Goal: Information Seeking & Learning: Learn about a topic

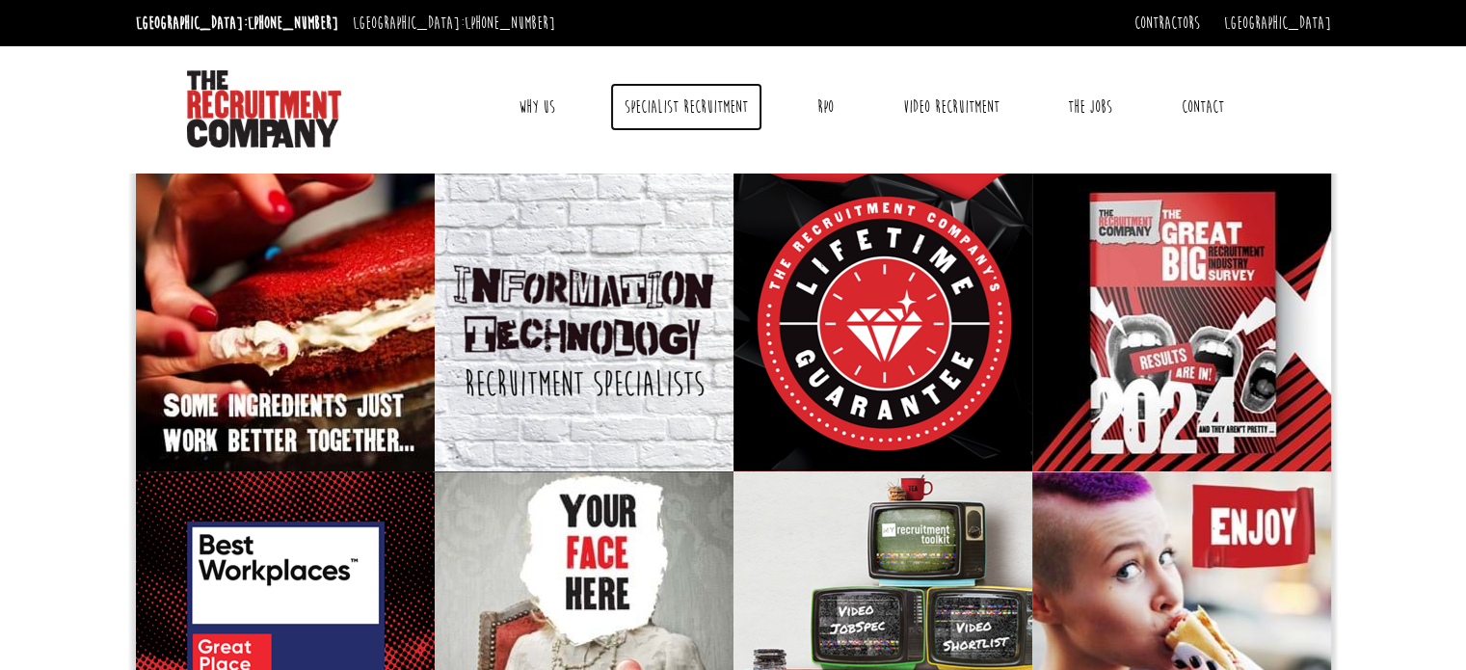
click at [694, 106] on link "Specialist Recruitment" at bounding box center [686, 107] width 152 height 48
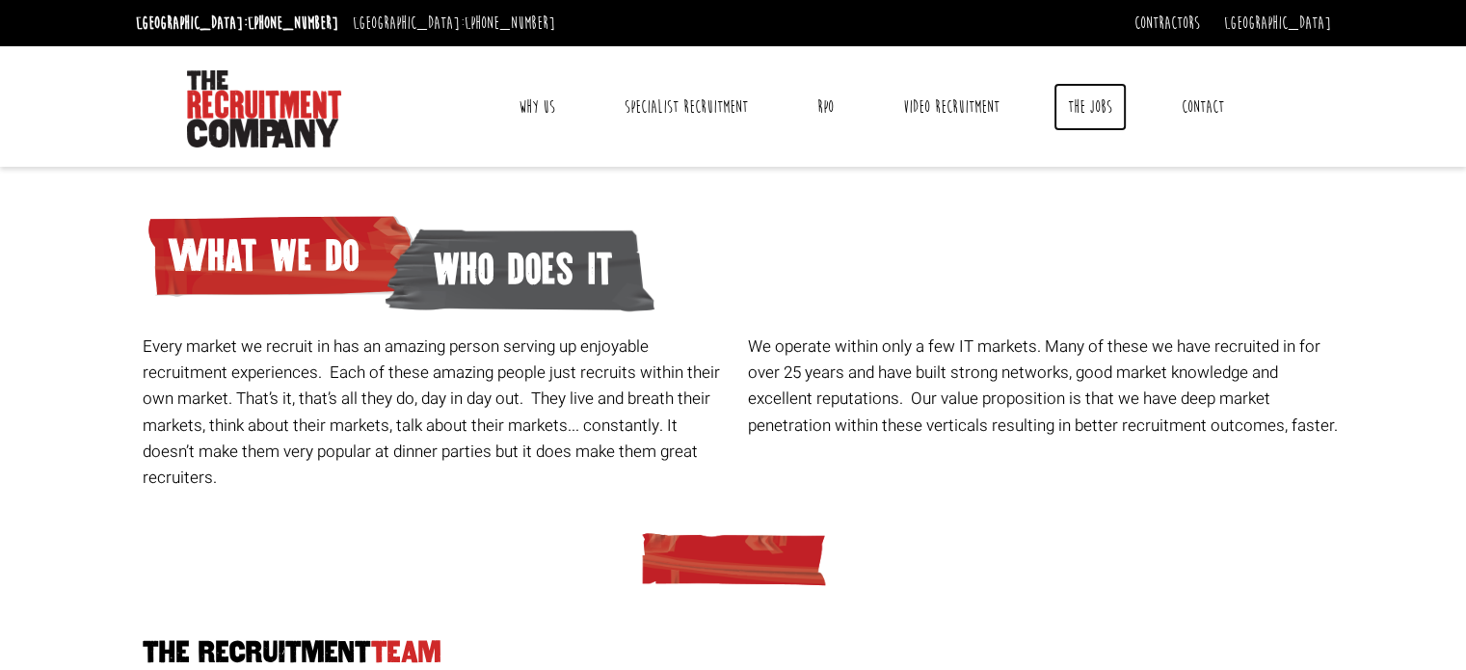
click at [1099, 103] on link "The Jobs" at bounding box center [1089, 107] width 73 height 48
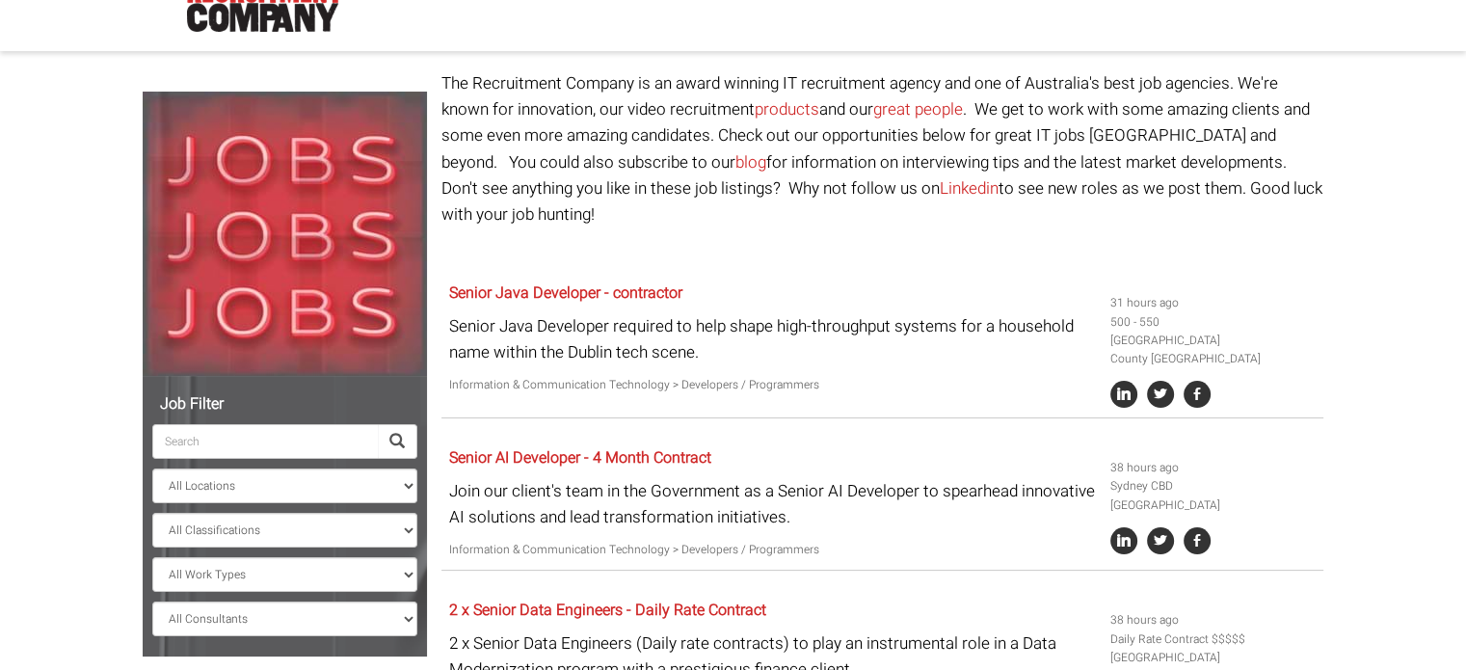
scroll to position [193, 0]
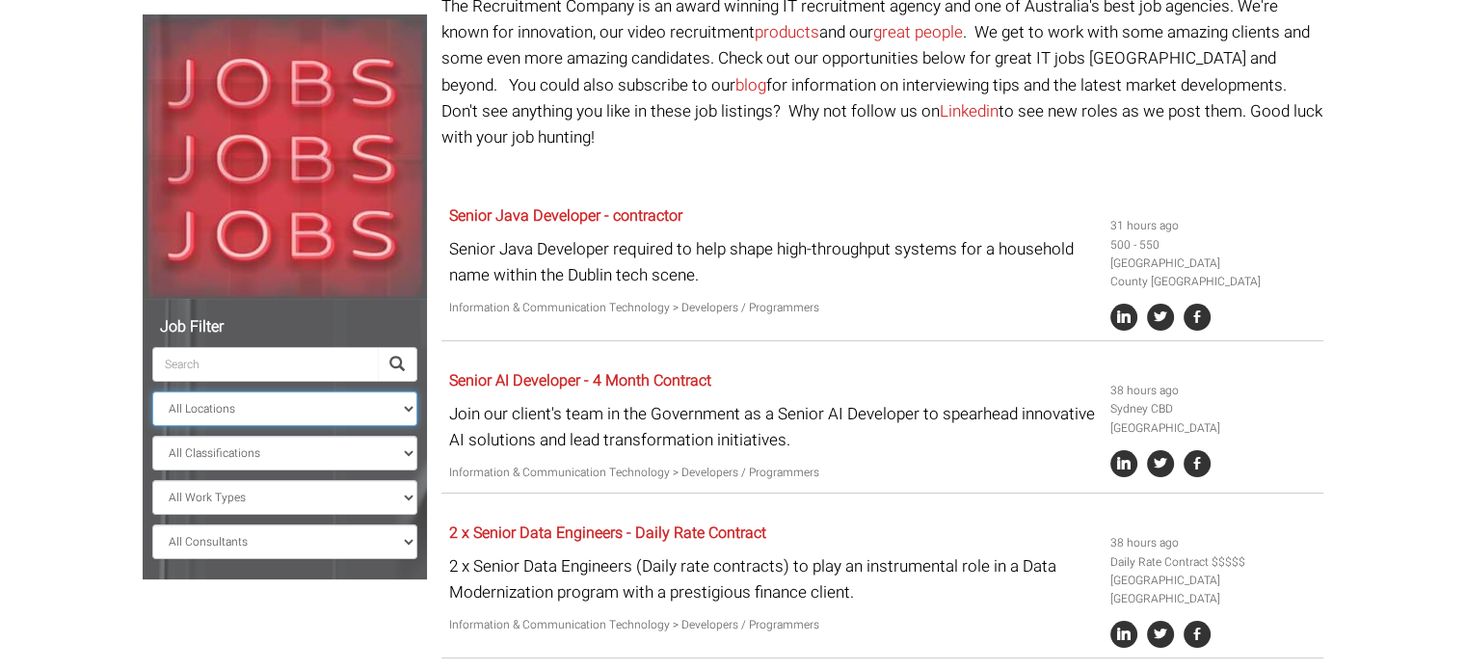
click at [335, 413] on select "All Locations [GEOGRAPHIC_DATA] [GEOGRAPHIC_DATA] [GEOGRAPHIC_DATA] [GEOGRAPHIC…" at bounding box center [284, 408] width 265 height 35
click at [331, 507] on select "All Work Types Full Time Part Time Casual Contract / Temp" at bounding box center [284, 497] width 265 height 35
select select "Full Time"
click at [152, 480] on select "All Work Types Full Time Part Time Casual Contract / Temp" at bounding box center [284, 497] width 265 height 35
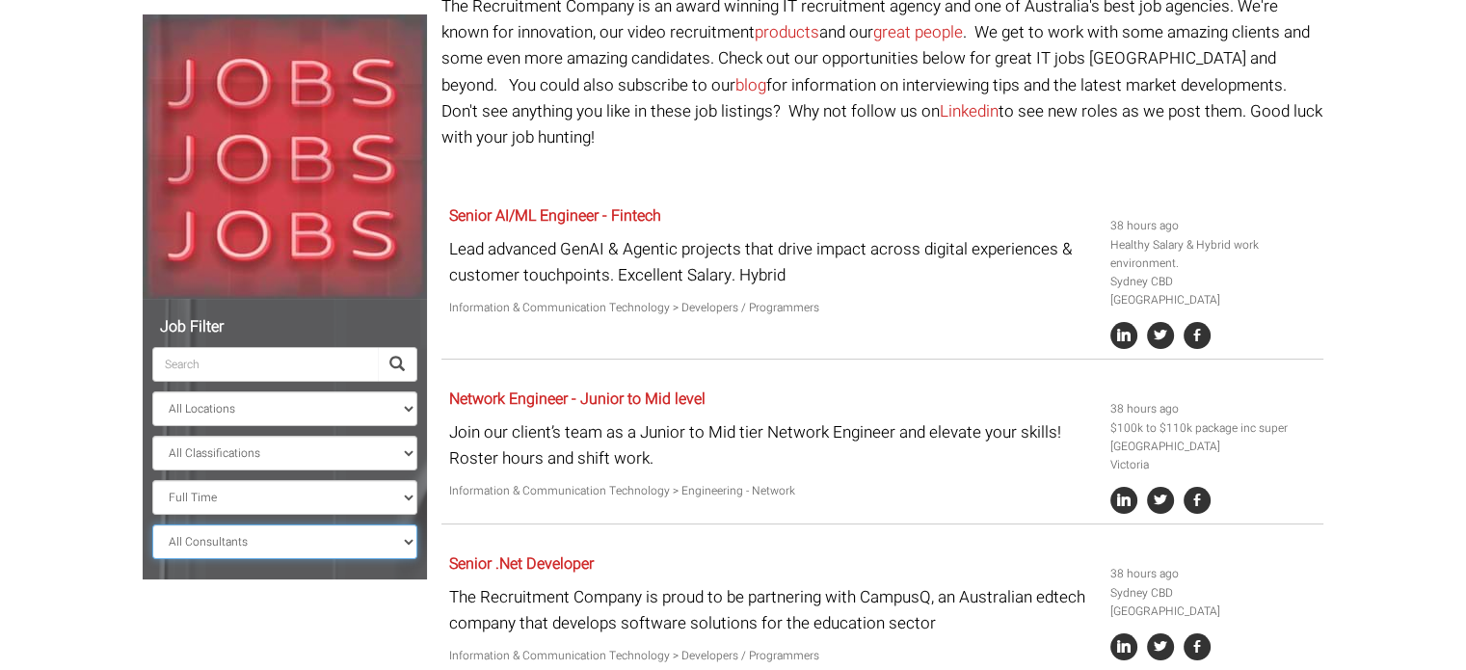
click at [235, 543] on select "All Consultants [PERSON_NAME] - Infrastructure, Cloud & DevOps, Contract [PERSO…" at bounding box center [284, 541] width 265 height 35
click at [302, 411] on select "All Locations [GEOGRAPHIC_DATA] [GEOGRAPHIC_DATA] [GEOGRAPHIC_DATA] [GEOGRAPHIC…" at bounding box center [284, 408] width 265 height 35
click at [200, 444] on select "All Classifications Banking & Financial Services Information & Communication Te…" at bounding box center [284, 453] width 265 height 35
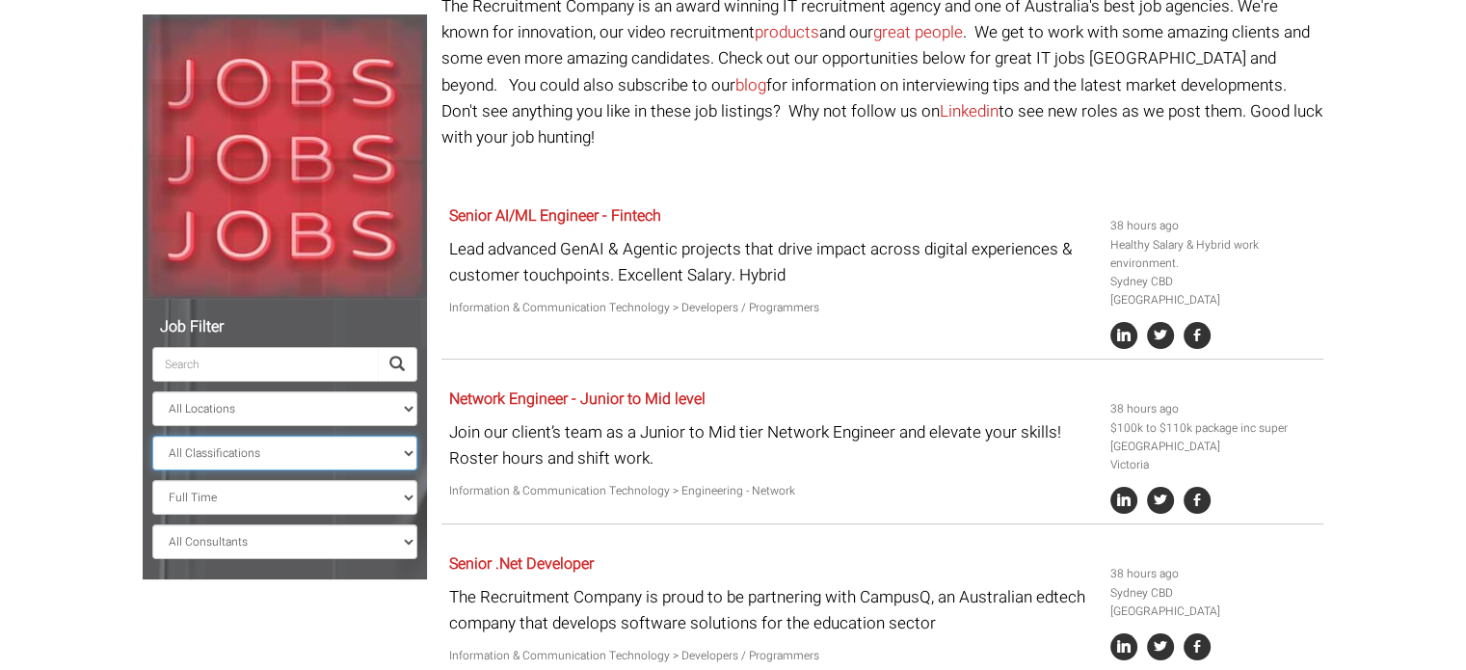
select select "Administration & Office Support"
click at [152, 436] on select "All Classifications Banking & Financial Services Information & Communication Te…" at bounding box center [284, 453] width 265 height 35
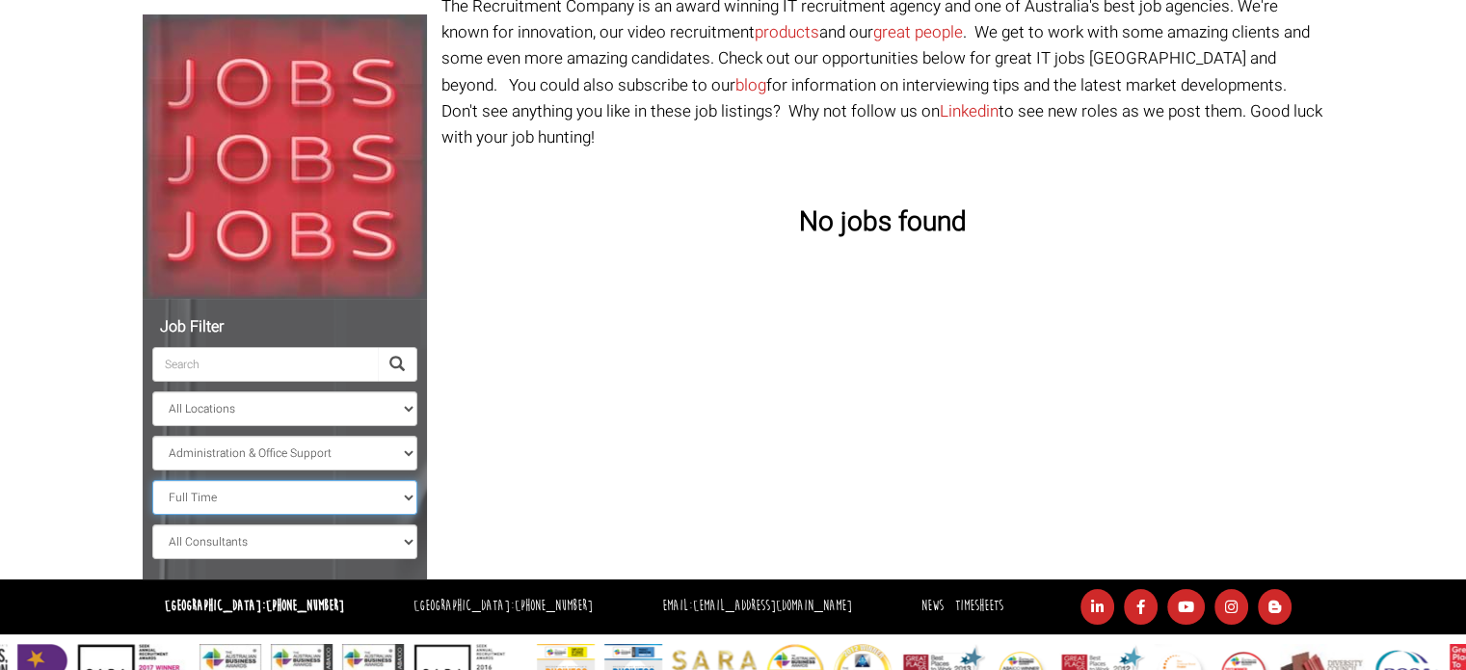
click at [241, 500] on select "All Work Types Full Time Part Time Casual Contract / Temp" at bounding box center [284, 497] width 265 height 35
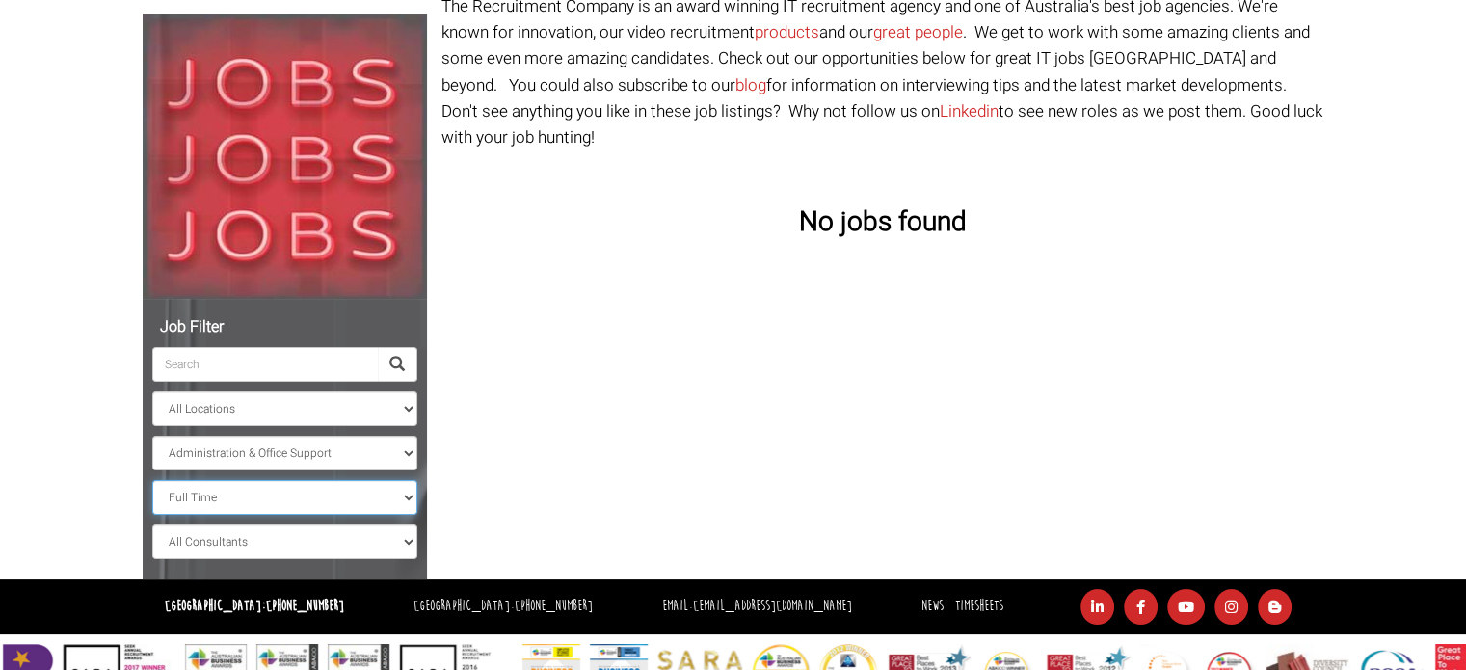
select select "Part Time"
click at [152, 480] on select "All Work Types Full Time Part Time Casual Contract / Temp" at bounding box center [284, 497] width 265 height 35
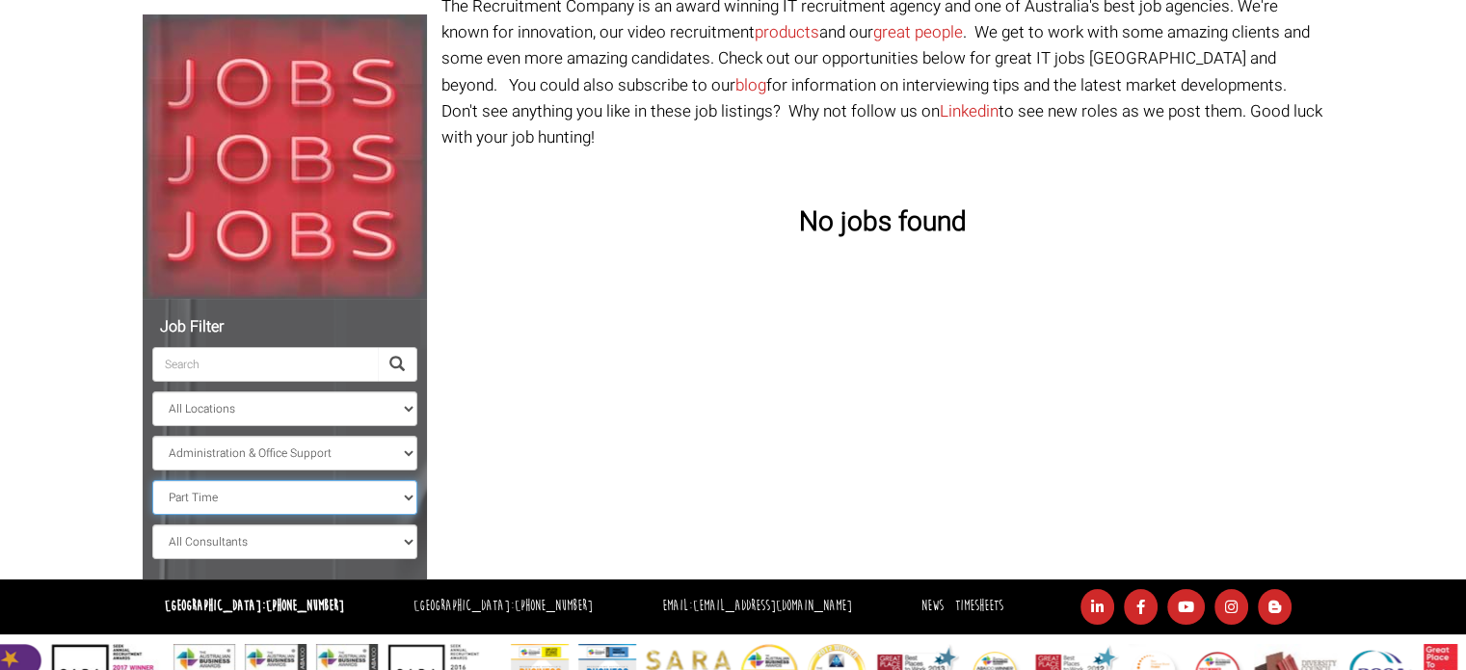
scroll to position [243, 0]
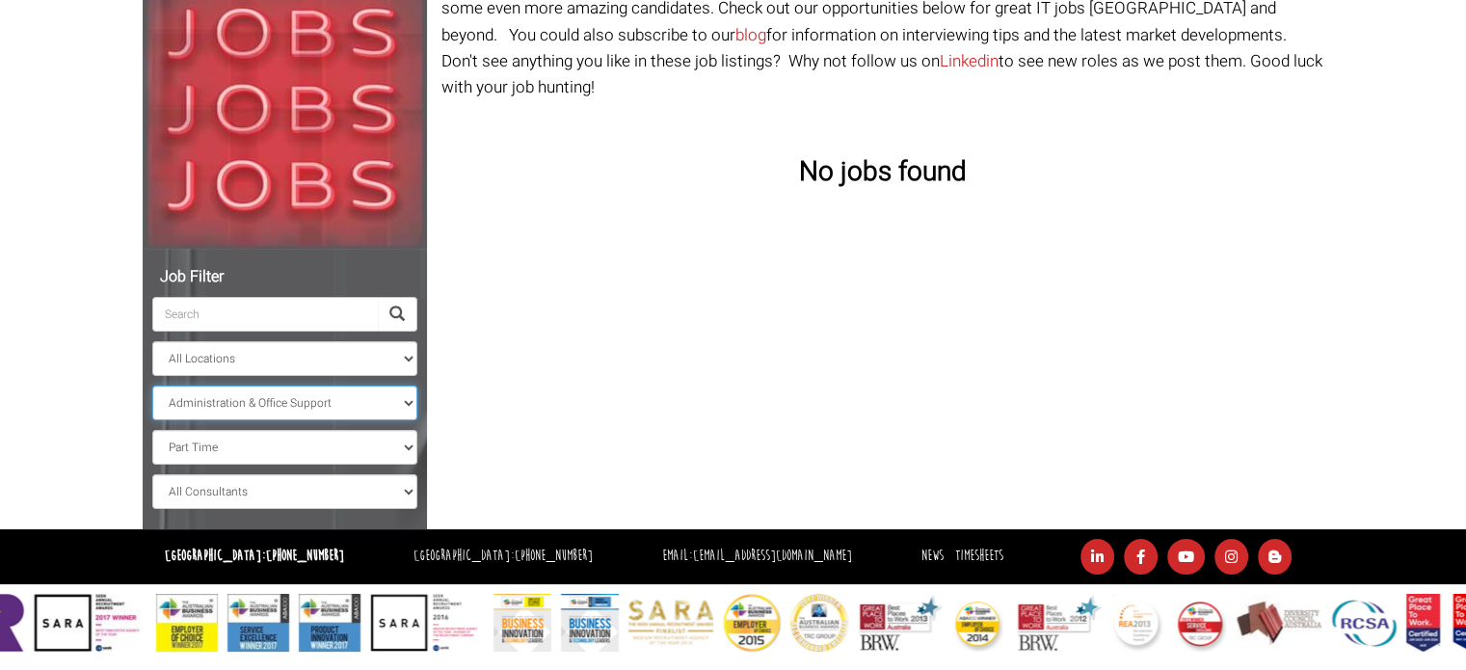
click at [235, 395] on select "All Classifications Banking & Financial Services Information & Communication Te…" at bounding box center [284, 402] width 265 height 35
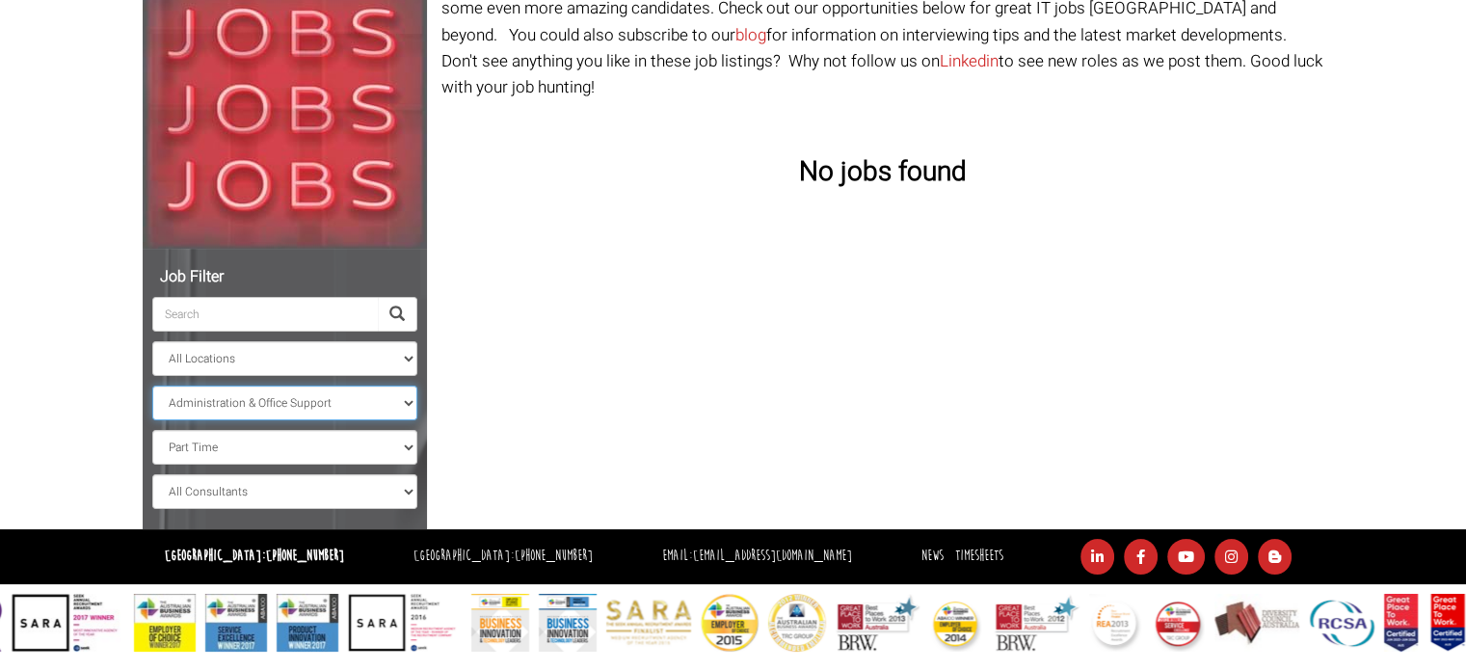
select select "Call Centre & Customer Service"
click at [152, 385] on select "All Classifications Banking & Financial Services Information & Communication Te…" at bounding box center [284, 402] width 265 height 35
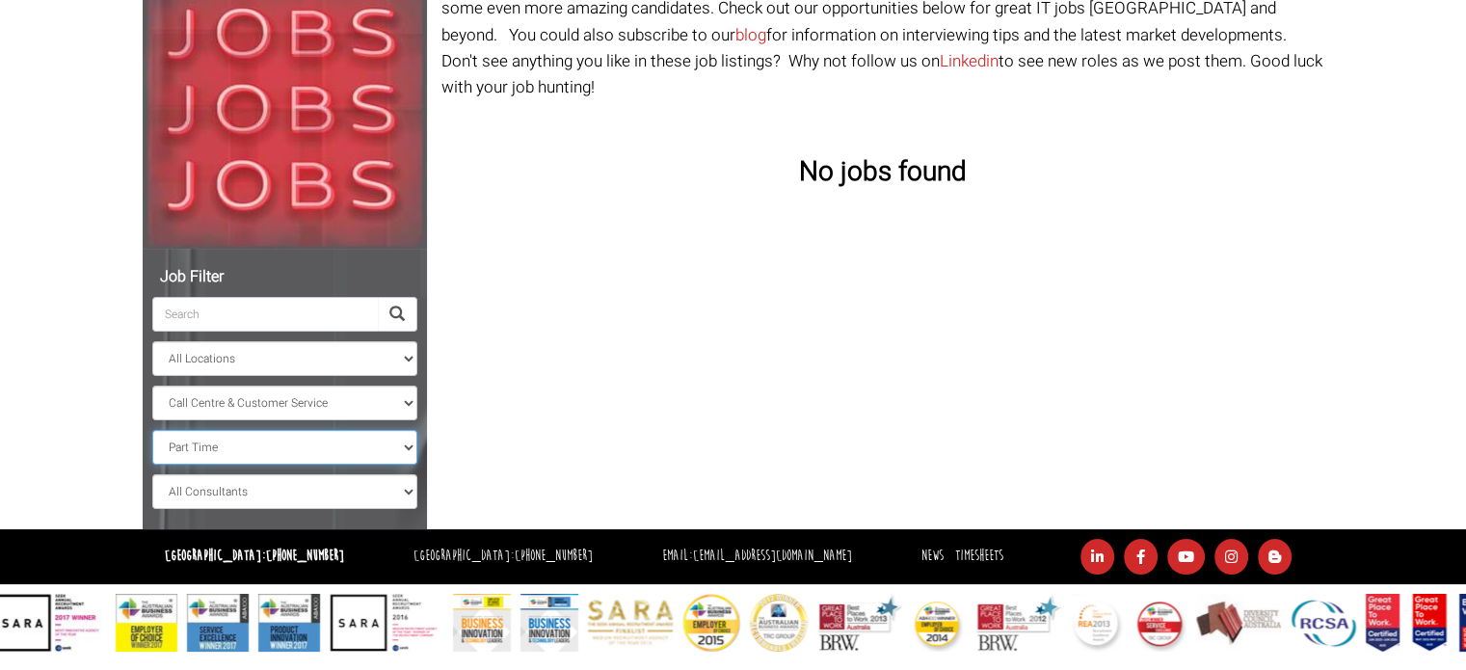
click at [204, 457] on select "All Work Types Full Time Part Time Casual Contract / Temp" at bounding box center [284, 447] width 265 height 35
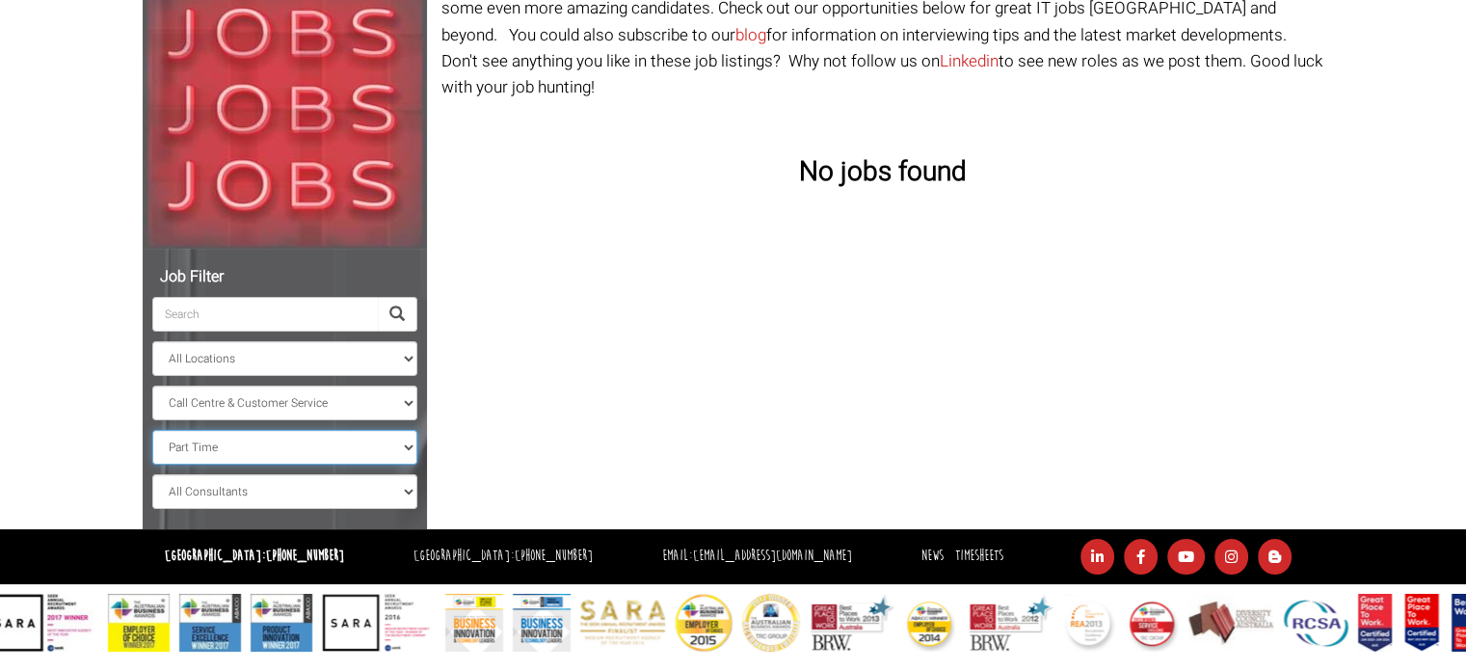
select select "Full Time"
click at [152, 430] on select "All Work Types Full Time Part Time Casual Contract / Temp" at bounding box center [284, 447] width 265 height 35
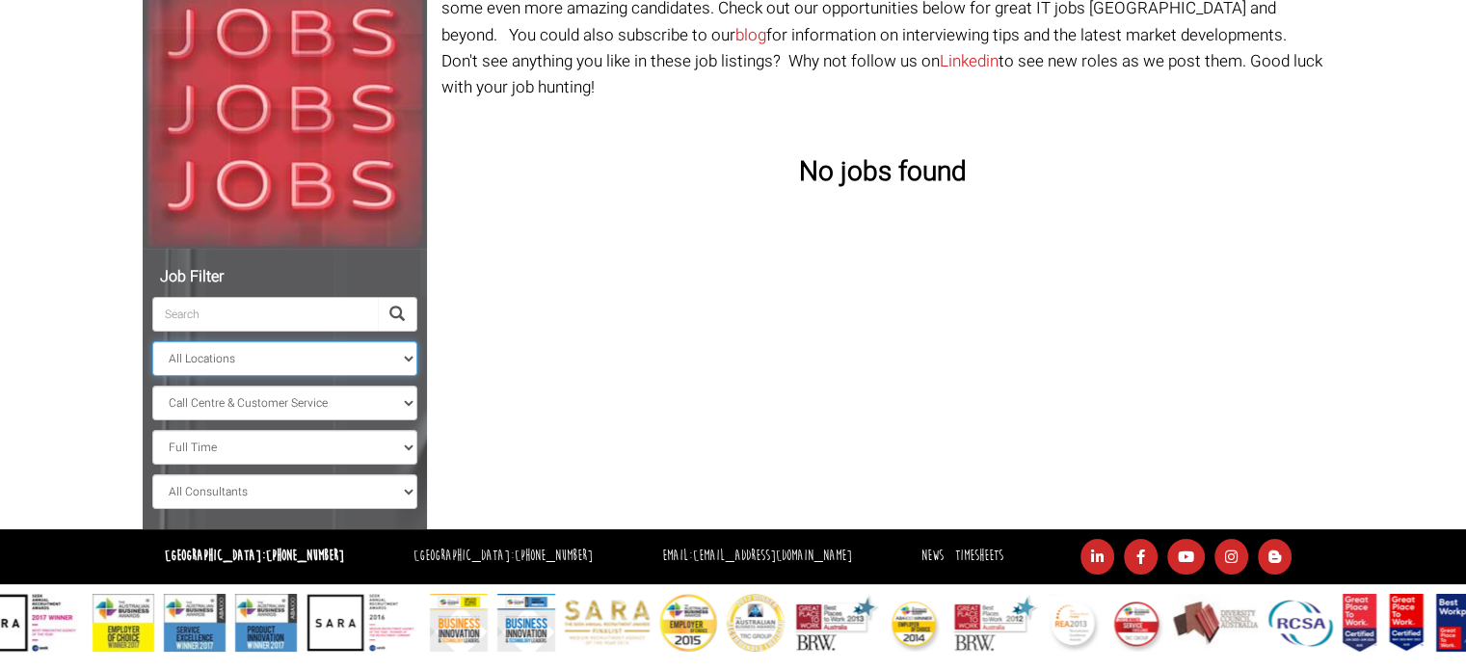
click at [212, 361] on select "All Locations [GEOGRAPHIC_DATA] [GEOGRAPHIC_DATA] [GEOGRAPHIC_DATA] [GEOGRAPHIC…" at bounding box center [284, 358] width 265 height 35
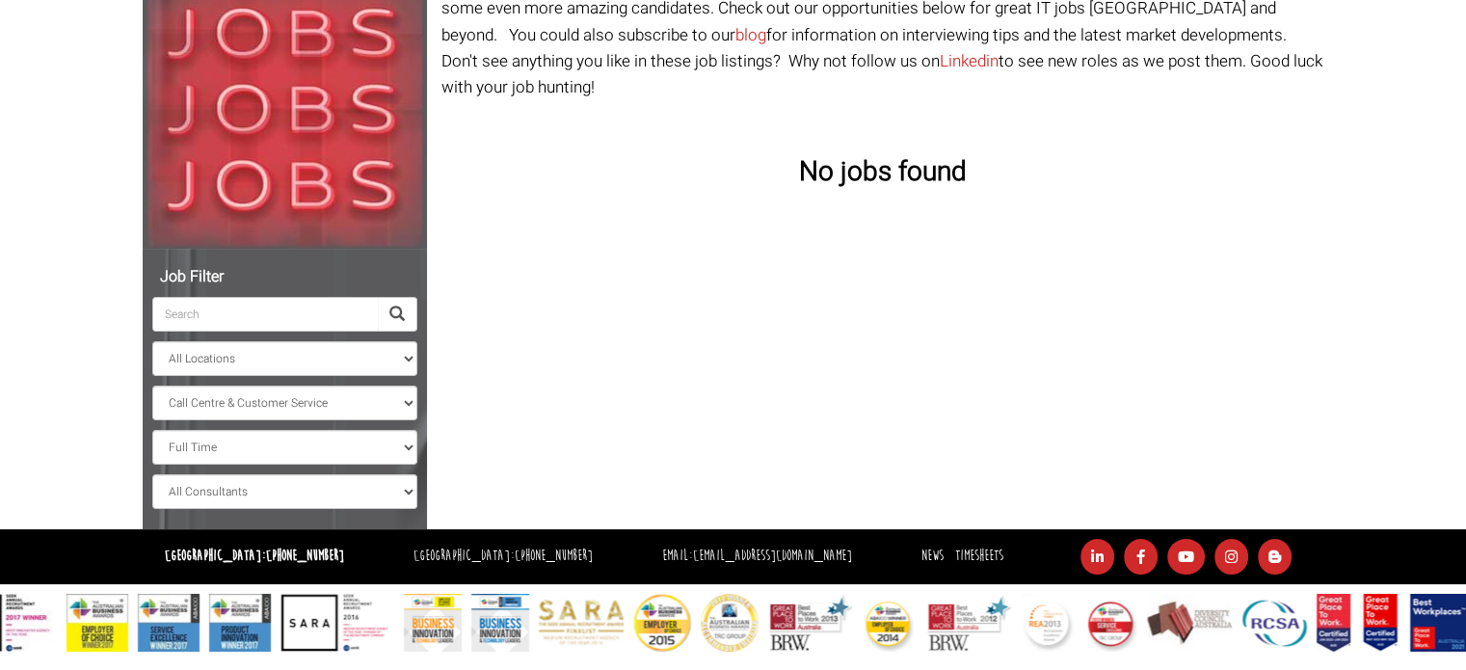
click at [105, 384] on body "[GEOGRAPHIC_DATA]: [PHONE_NUMBER] [GEOGRAPHIC_DATA]: [PHONE_NUMBER] Contractors…" at bounding box center [733, 204] width 1466 height 894
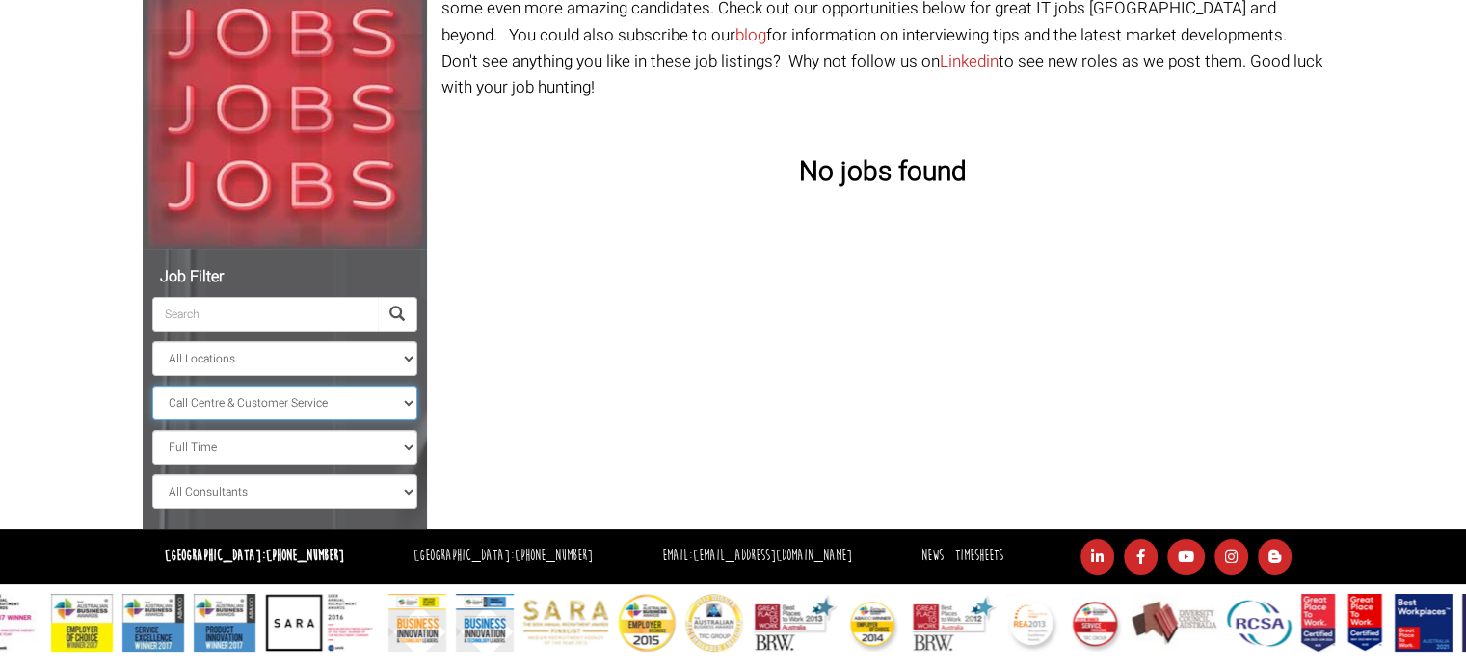
click at [189, 396] on select "All Classifications Banking & Financial Services Information & Communication Te…" at bounding box center [284, 402] width 265 height 35
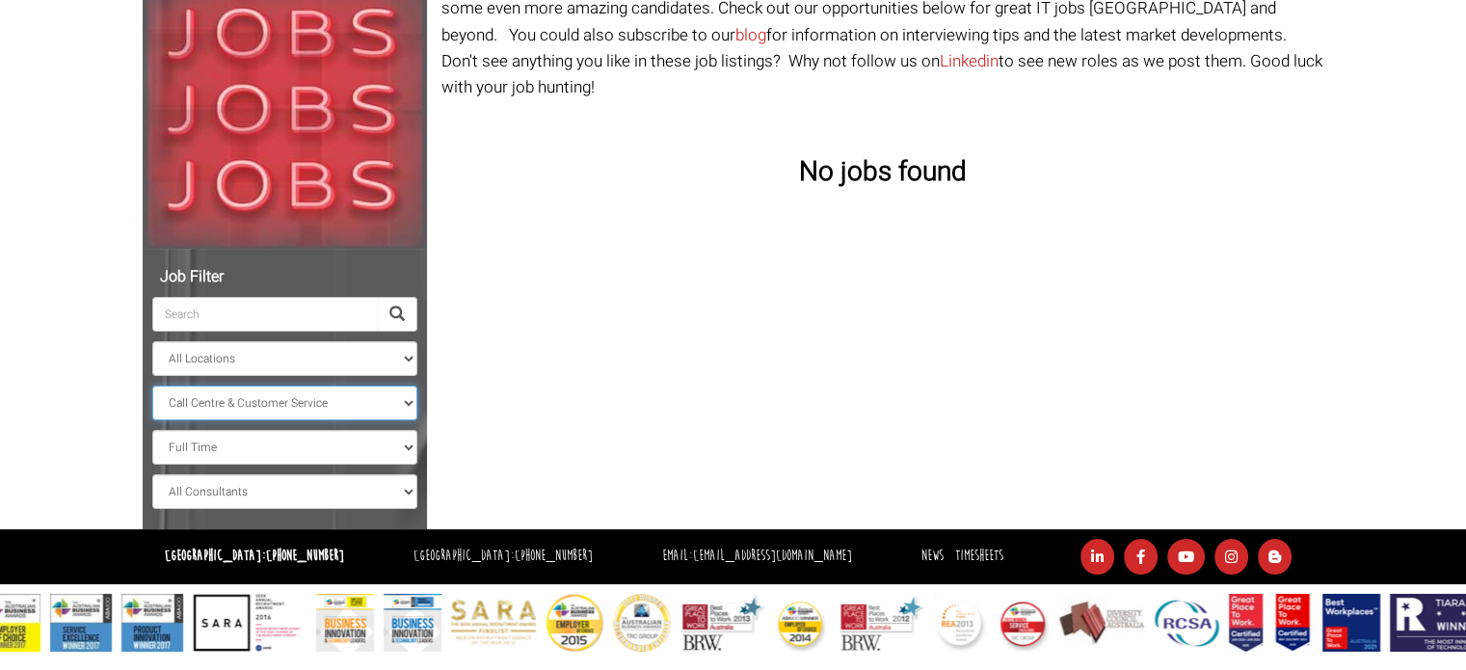
select select "Banking & Financial Services"
click at [152, 385] on select "All Classifications Banking & Financial Services Information & Communication Te…" at bounding box center [284, 402] width 265 height 35
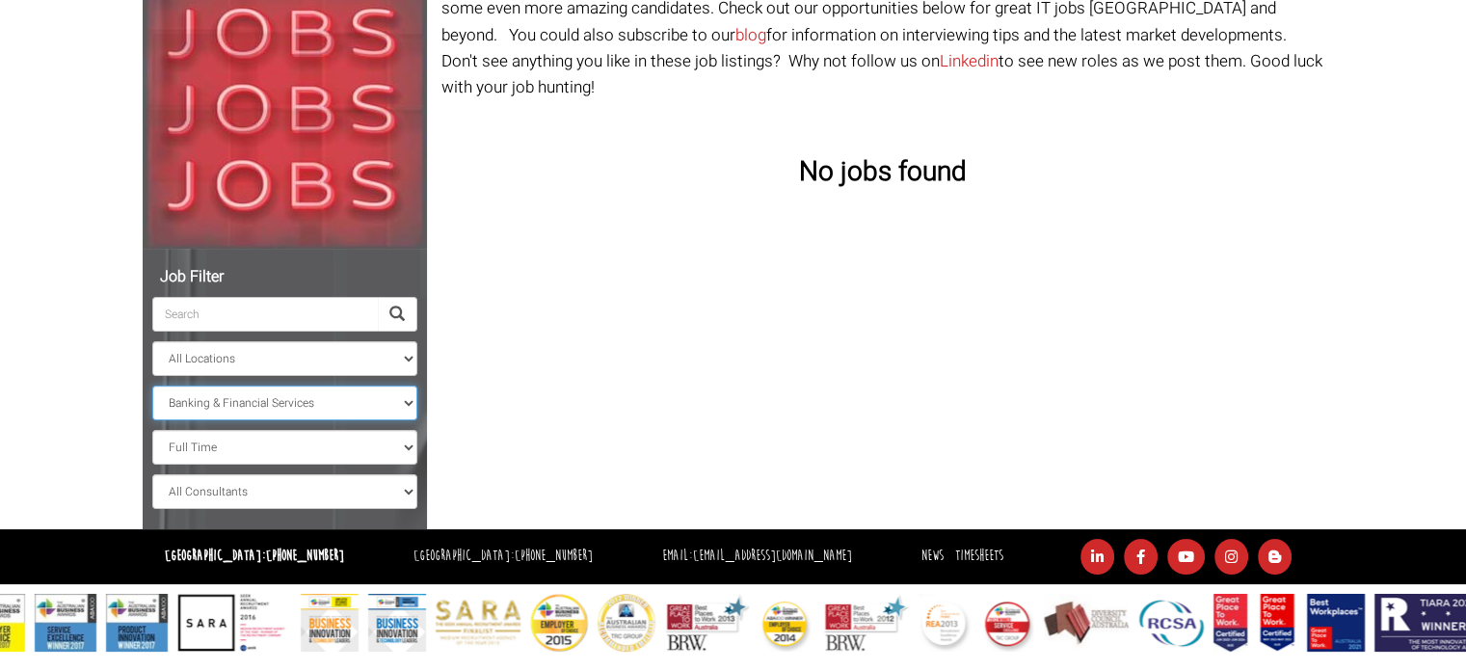
click at [207, 404] on select "All Classifications Banking & Financial Services Information & Communication Te…" at bounding box center [284, 402] width 265 height 35
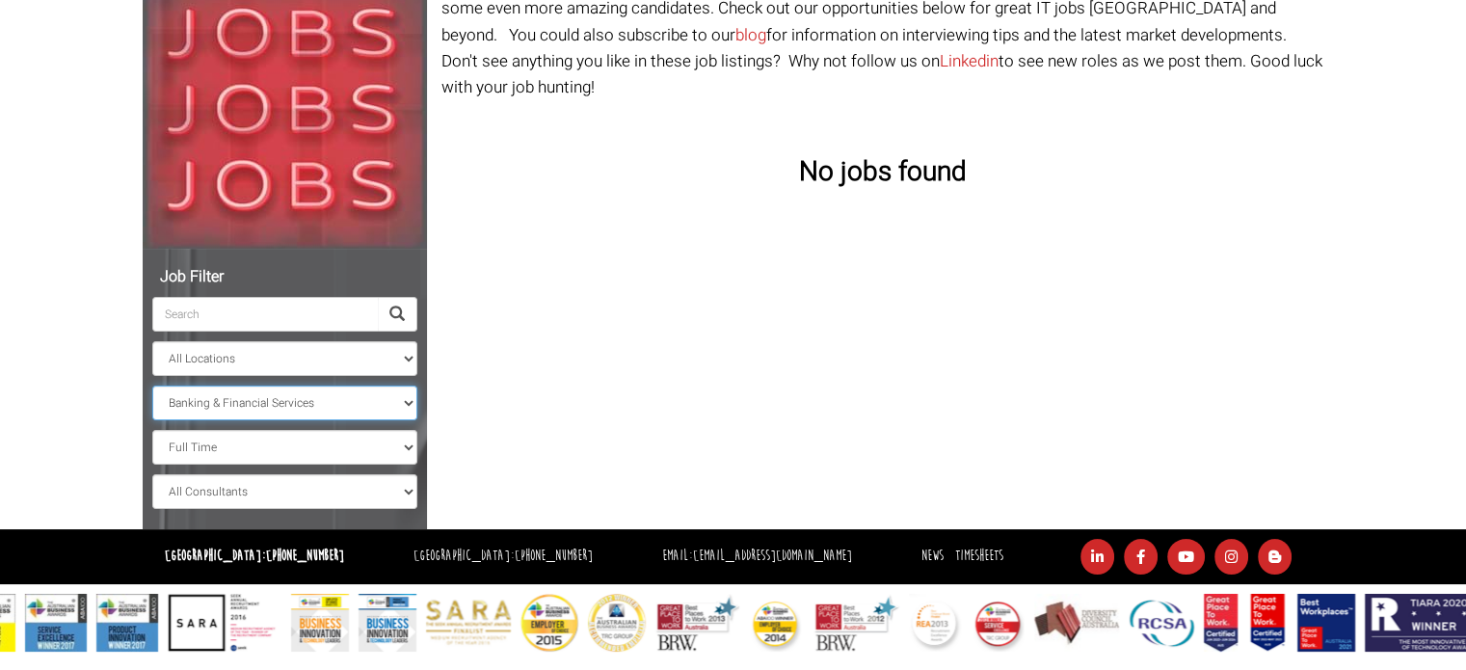
select select
click at [152, 385] on select "All Classifications Banking & Financial Services Information & Communication Te…" at bounding box center [284, 402] width 265 height 35
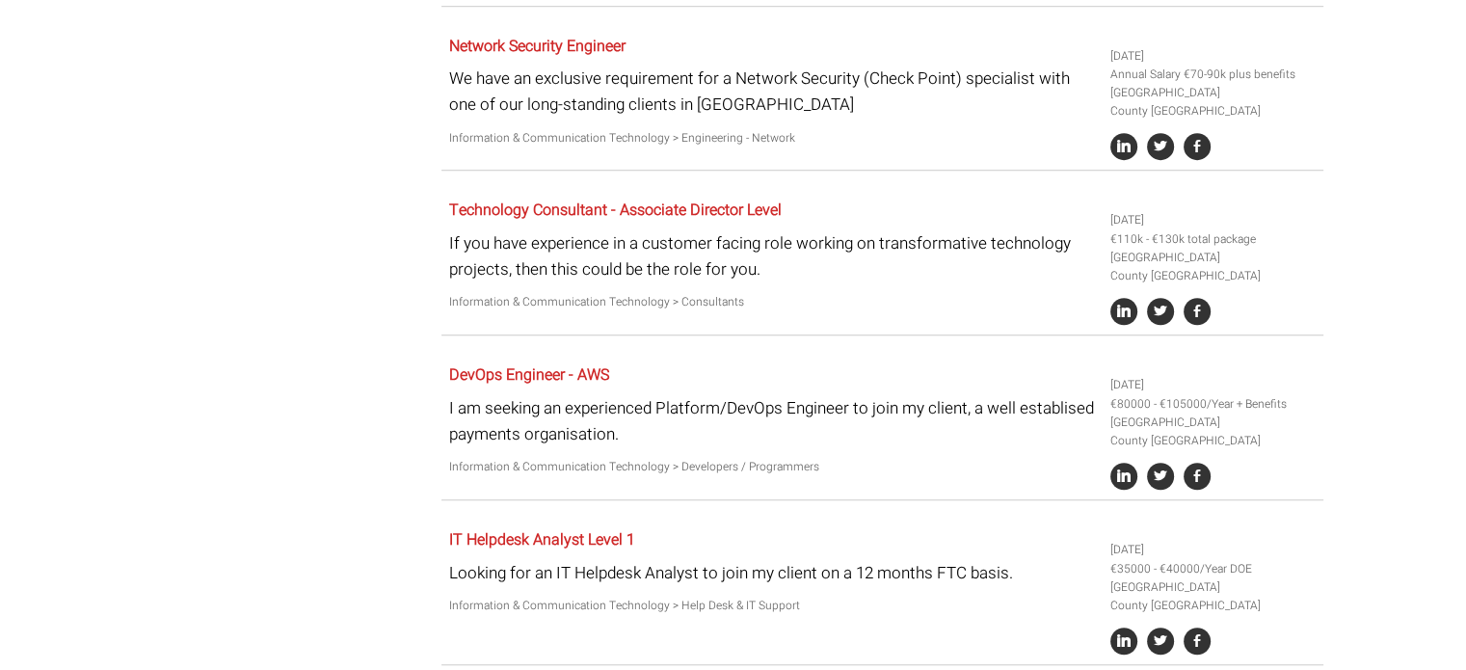
scroll to position [1324, 0]
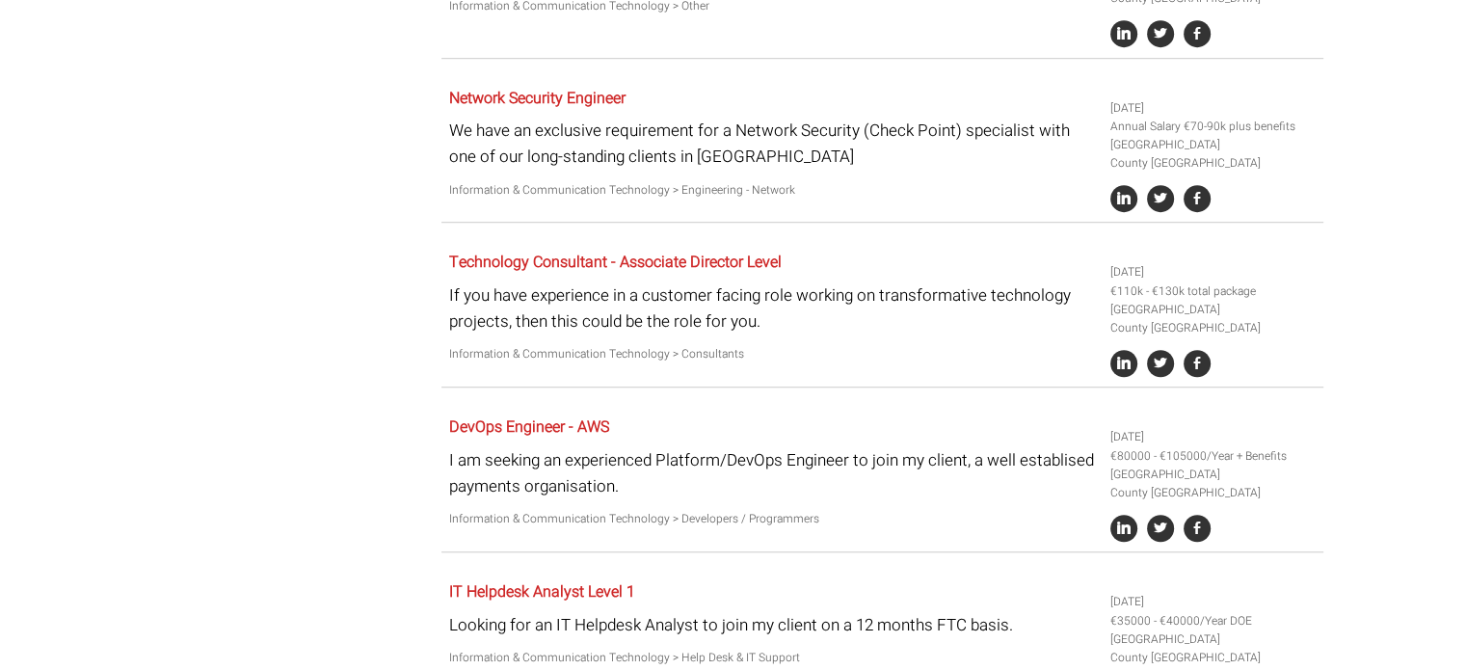
scroll to position [243, 0]
